Goal: Information Seeking & Learning: Learn about a topic

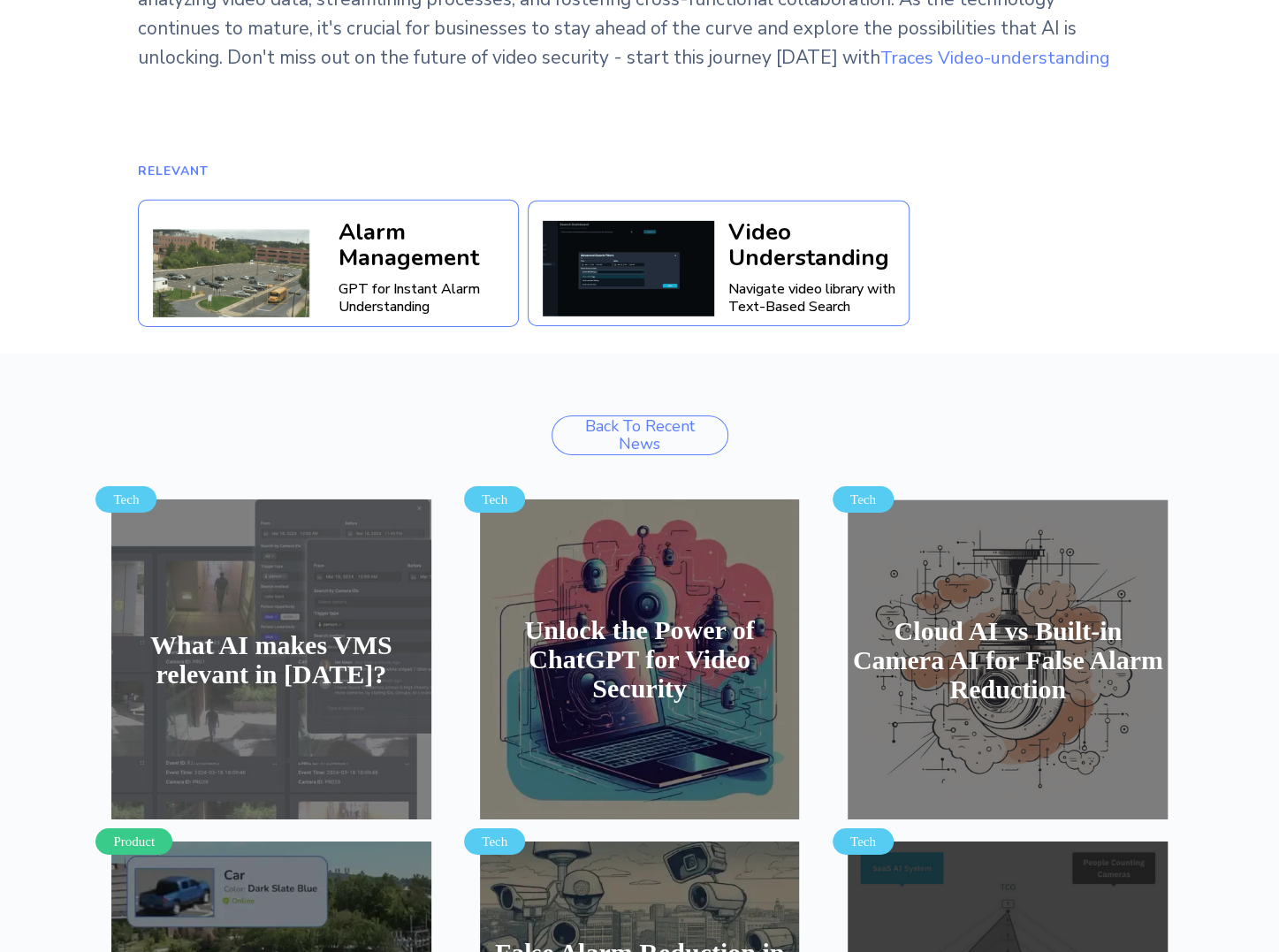
scroll to position [3271, 0]
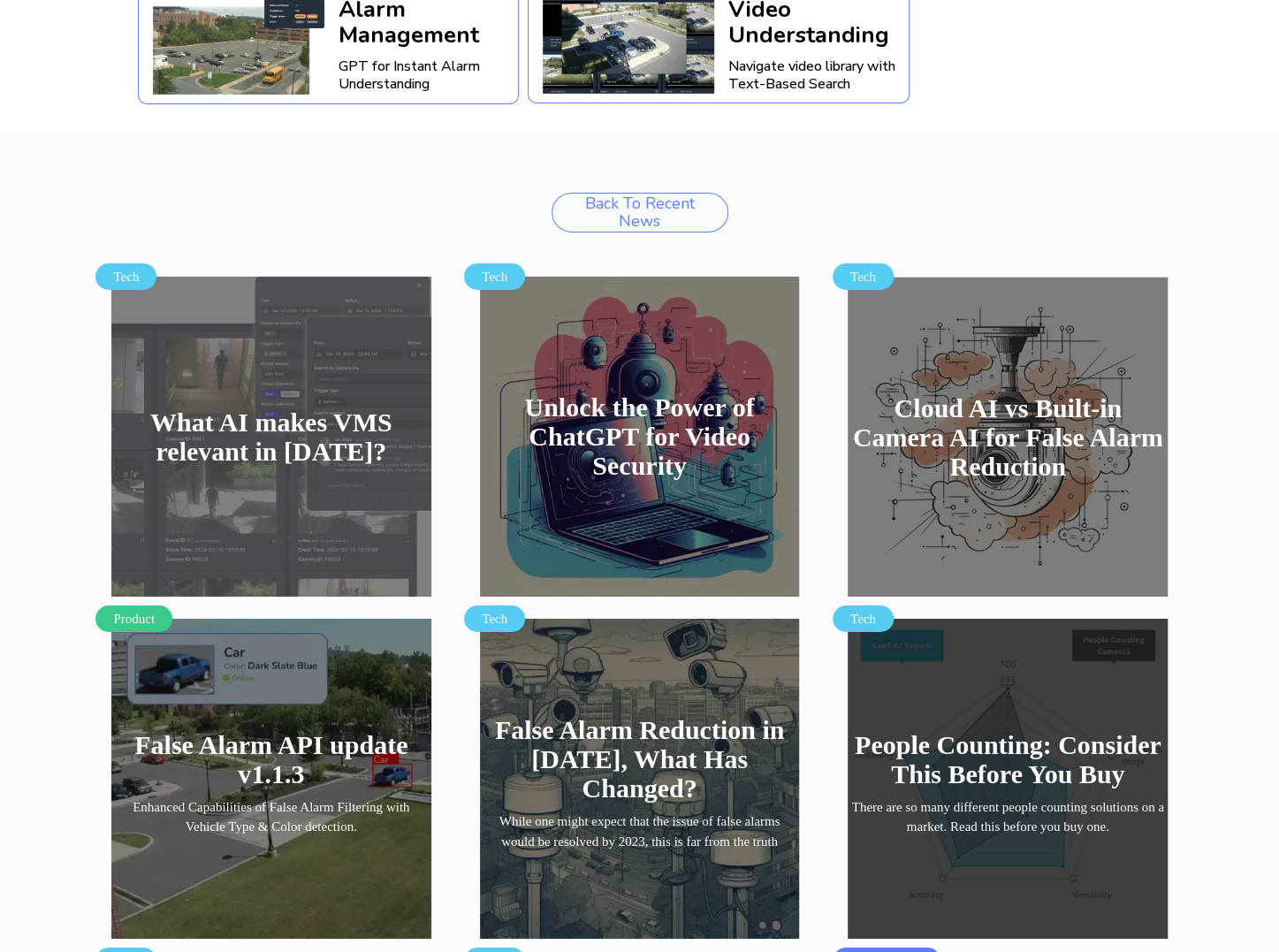
click at [709, 392] on h4 "Unlock the Power of ChatGPT for Video Security" at bounding box center [640, 436] width 316 height 88
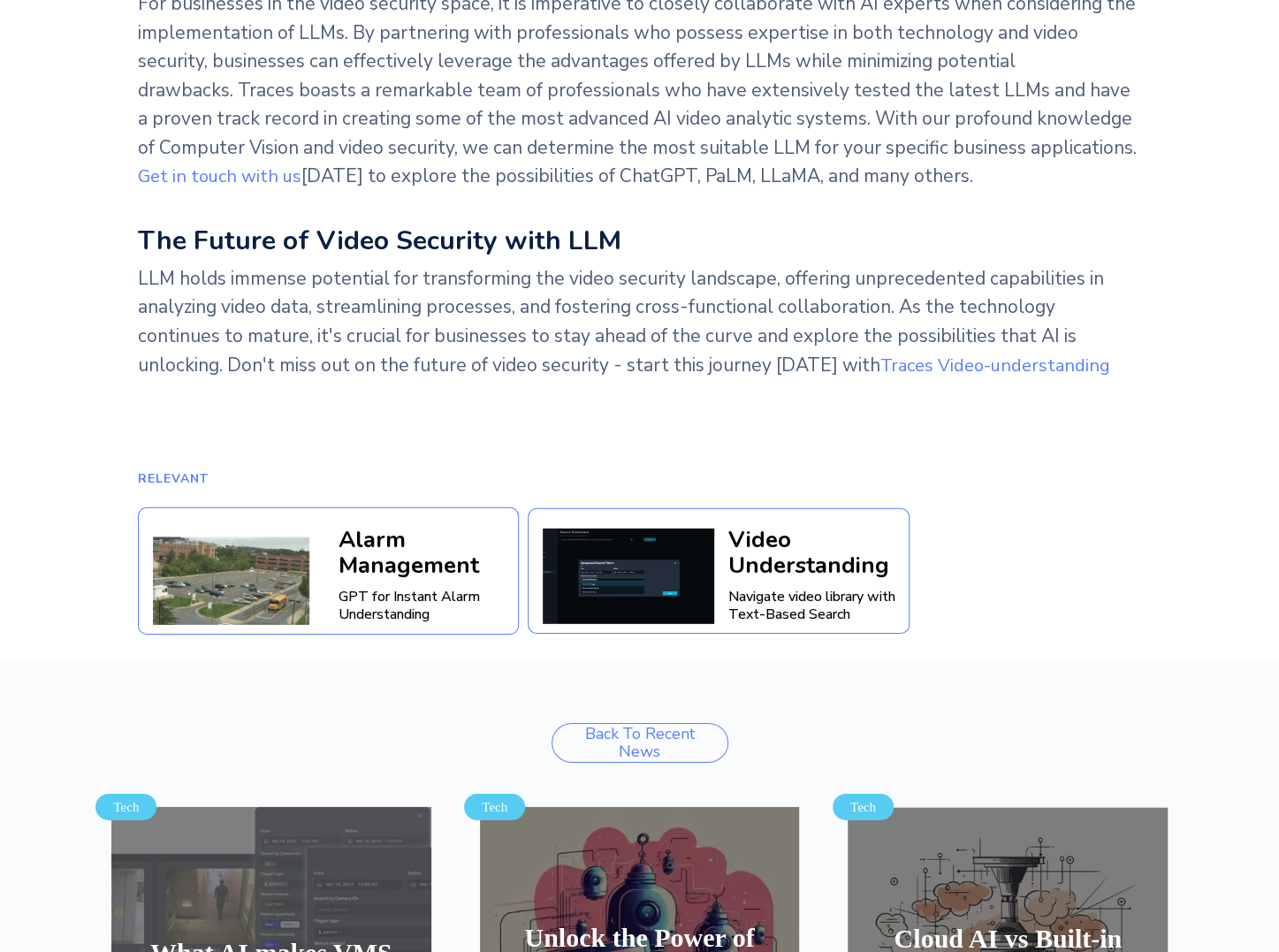
scroll to position [3005, 0]
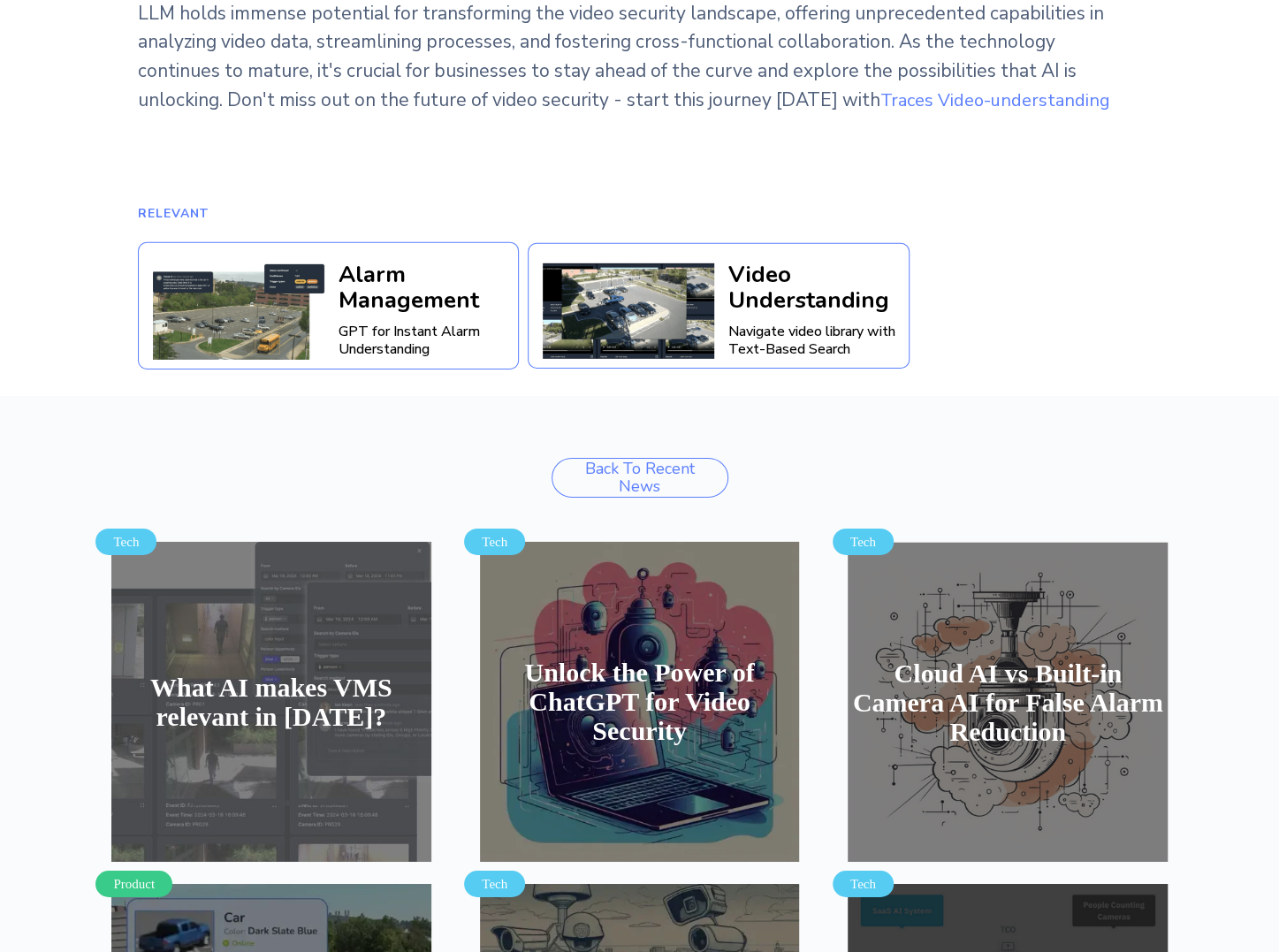
click at [1051, 659] on h4 "Cloud AI vs Built-in Camera AI for False Alarm Reduction" at bounding box center [1009, 703] width 316 height 88
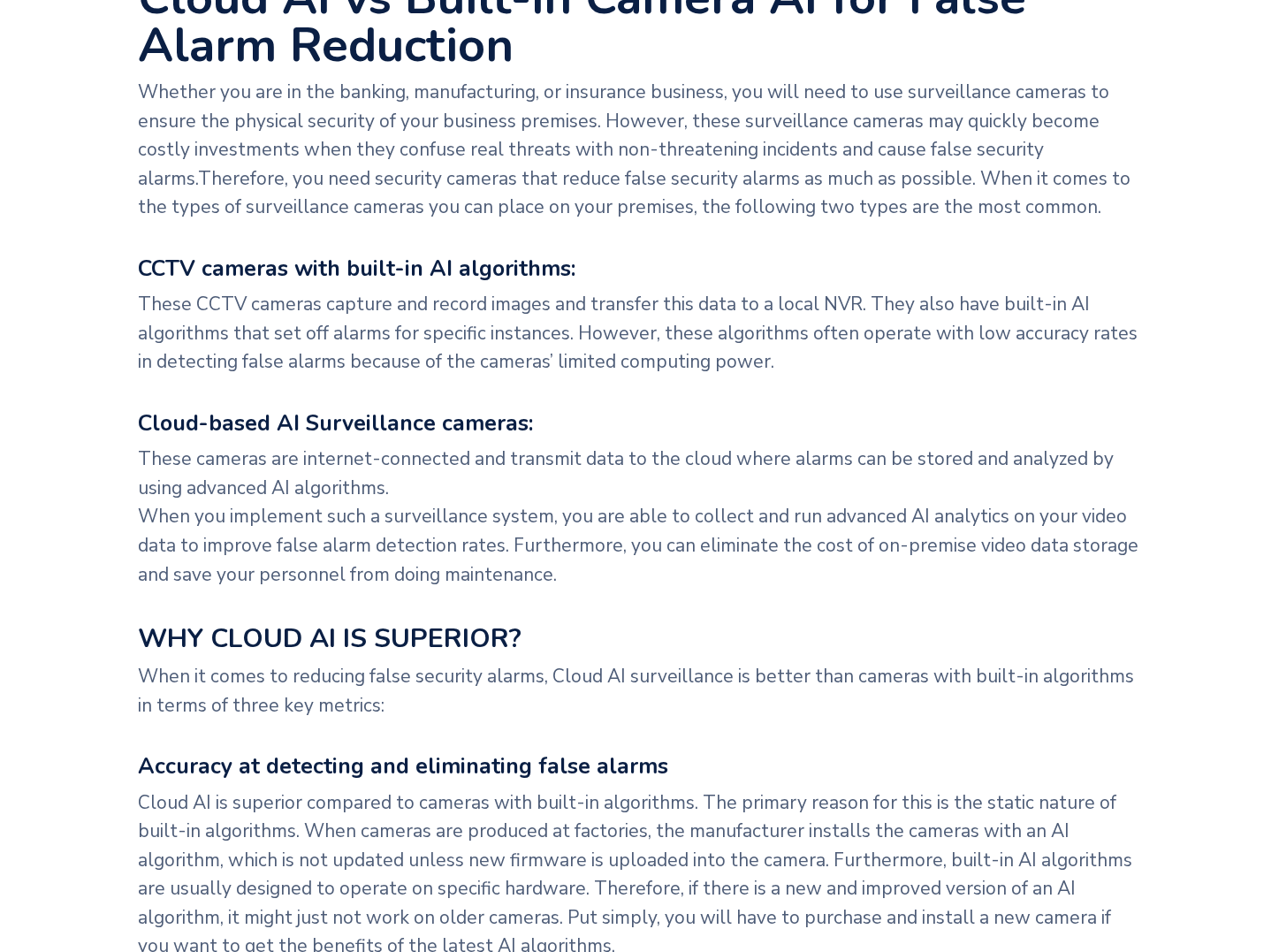
scroll to position [707, 0]
